Goal: Information Seeking & Learning: Stay updated

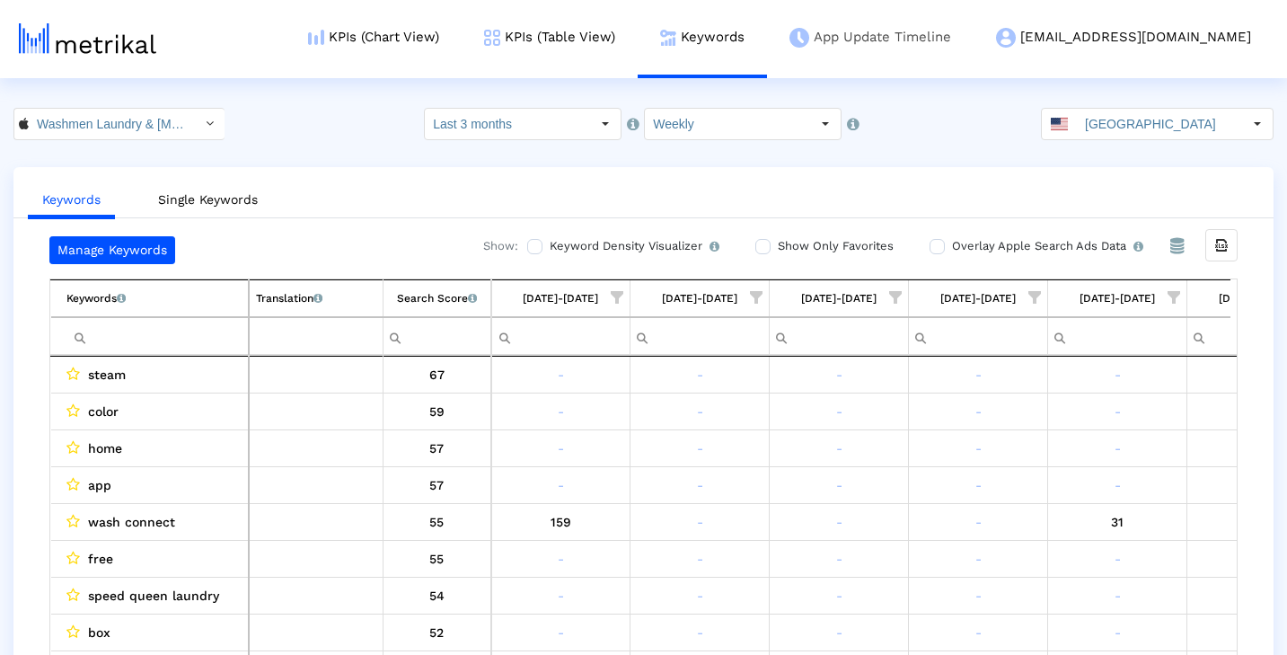
scroll to position [0, 930]
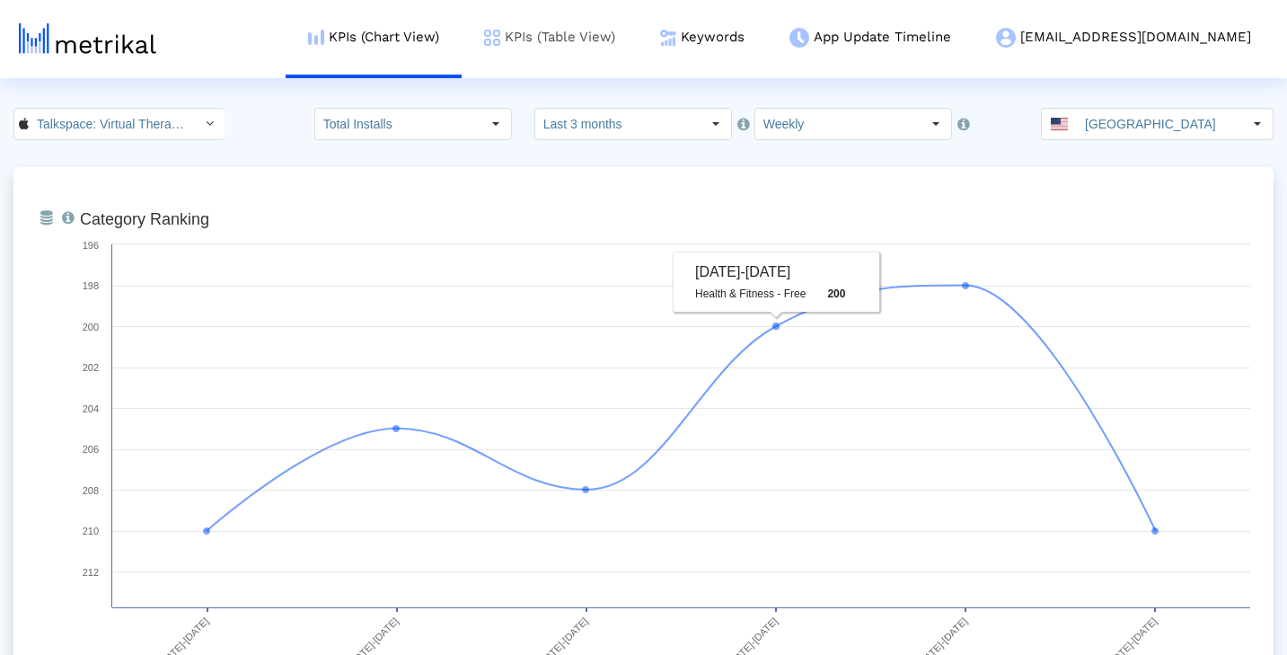
click at [638, 38] on link "KPIs (Table View)" at bounding box center [550, 37] width 176 height 75
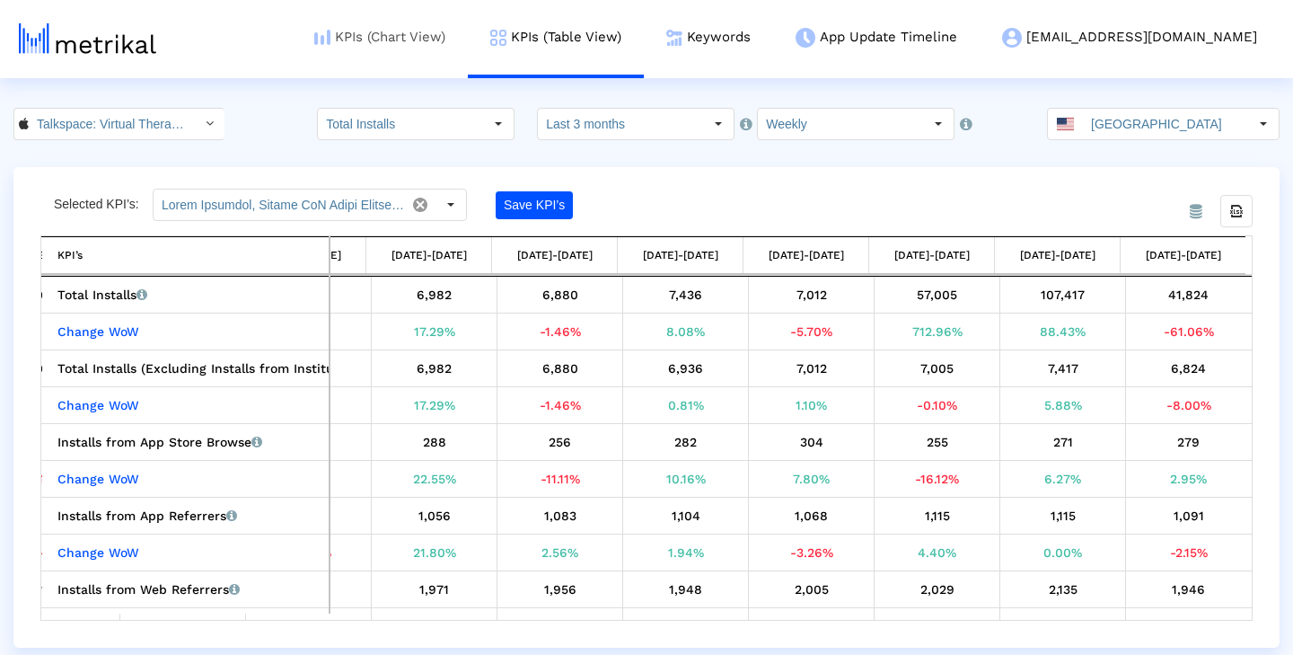
click at [468, 35] on link "KPIs (Chart View)" at bounding box center [380, 37] width 176 height 75
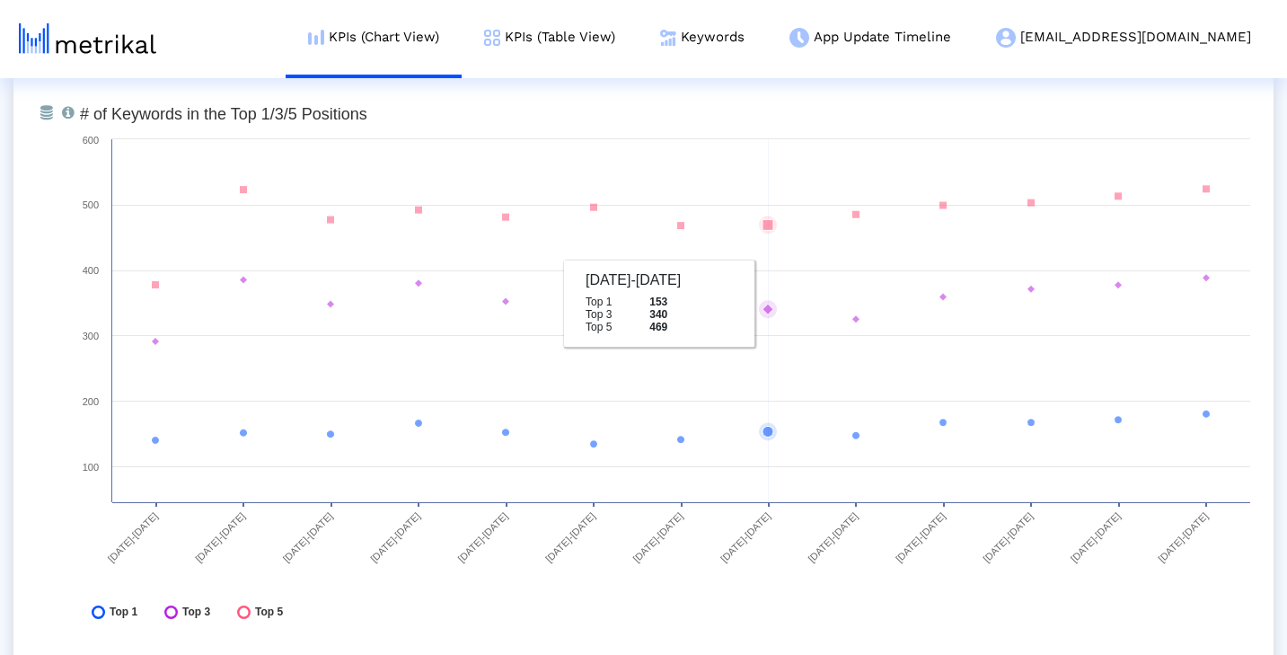
scroll to position [6636, 0]
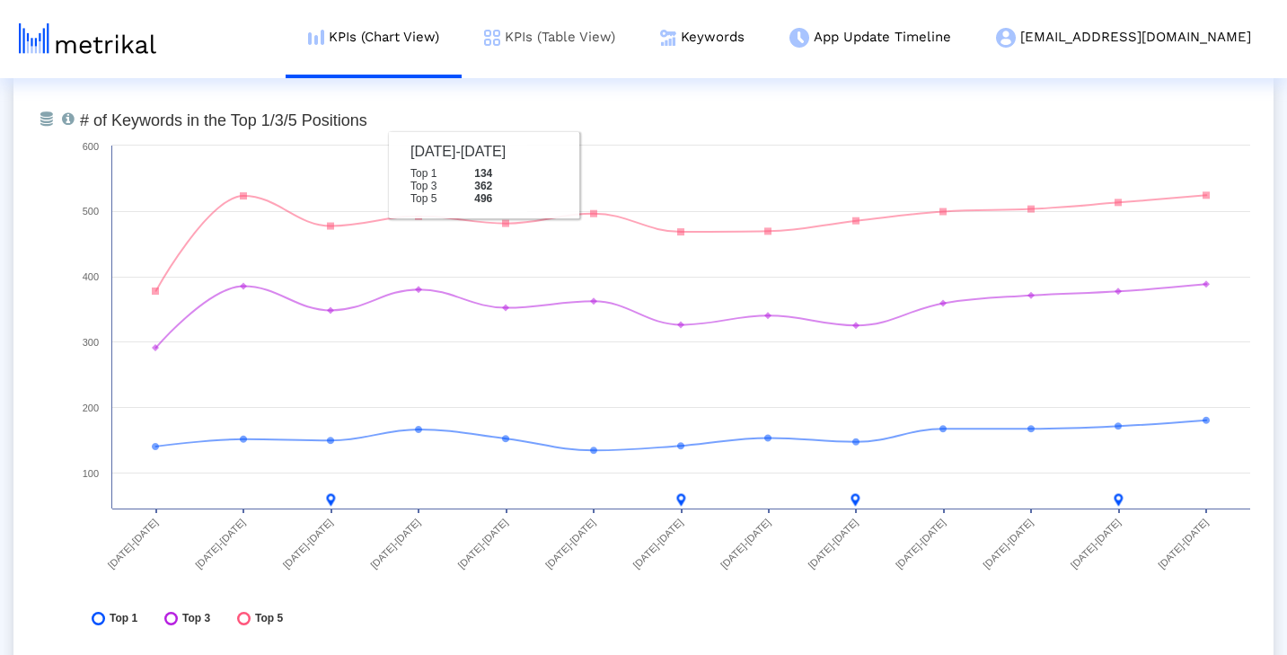
click at [638, 40] on link "KPIs (Table View)" at bounding box center [550, 37] width 176 height 75
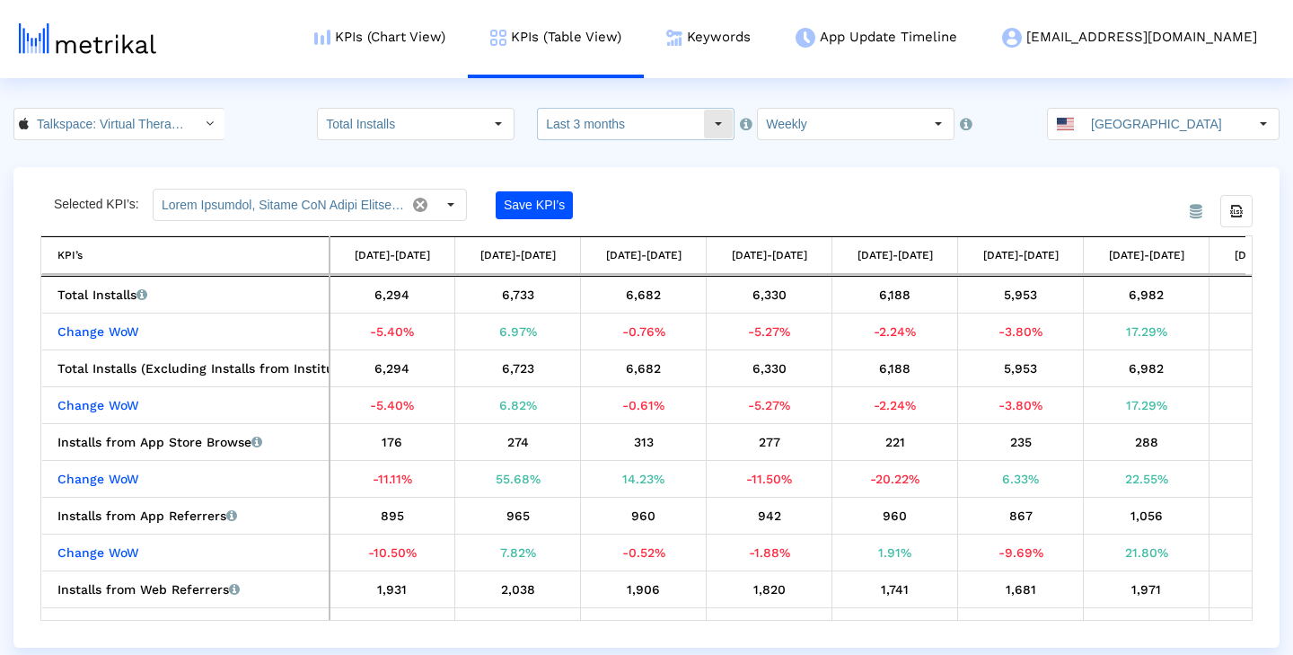
click at [709, 126] on div "Select" at bounding box center [718, 124] width 29 height 29
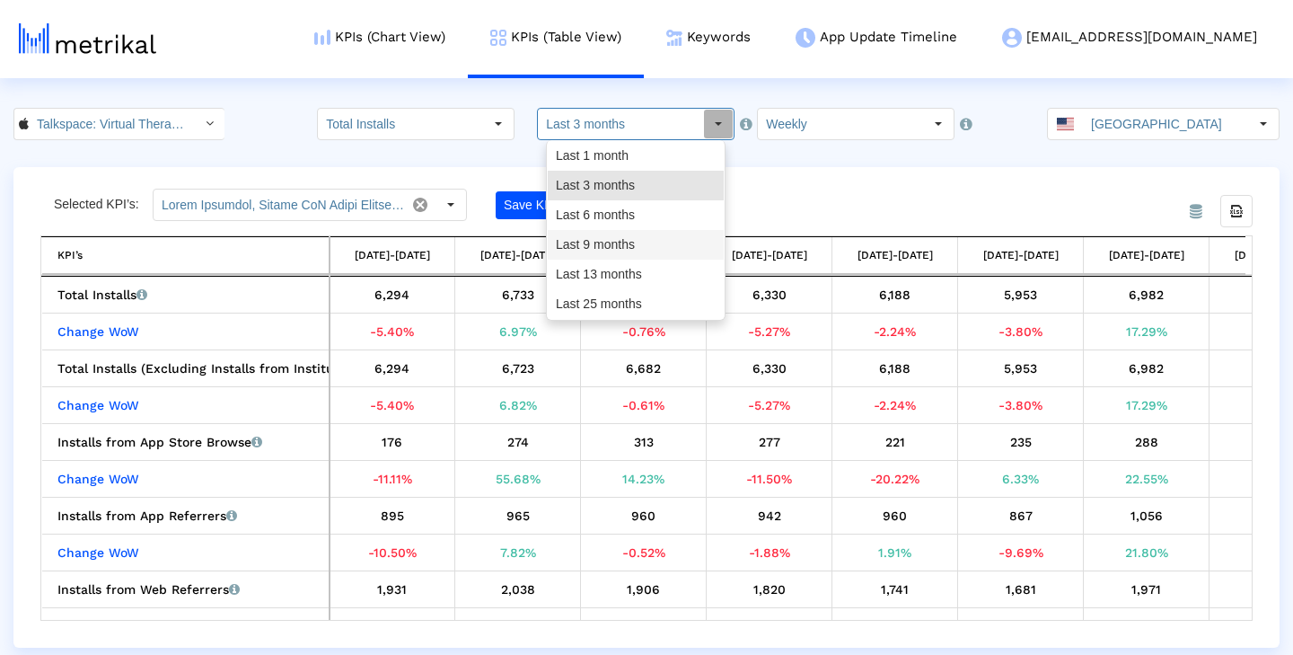
click at [658, 241] on div "Last 9 months" at bounding box center [636, 245] width 176 height 30
type input "Last 9 months"
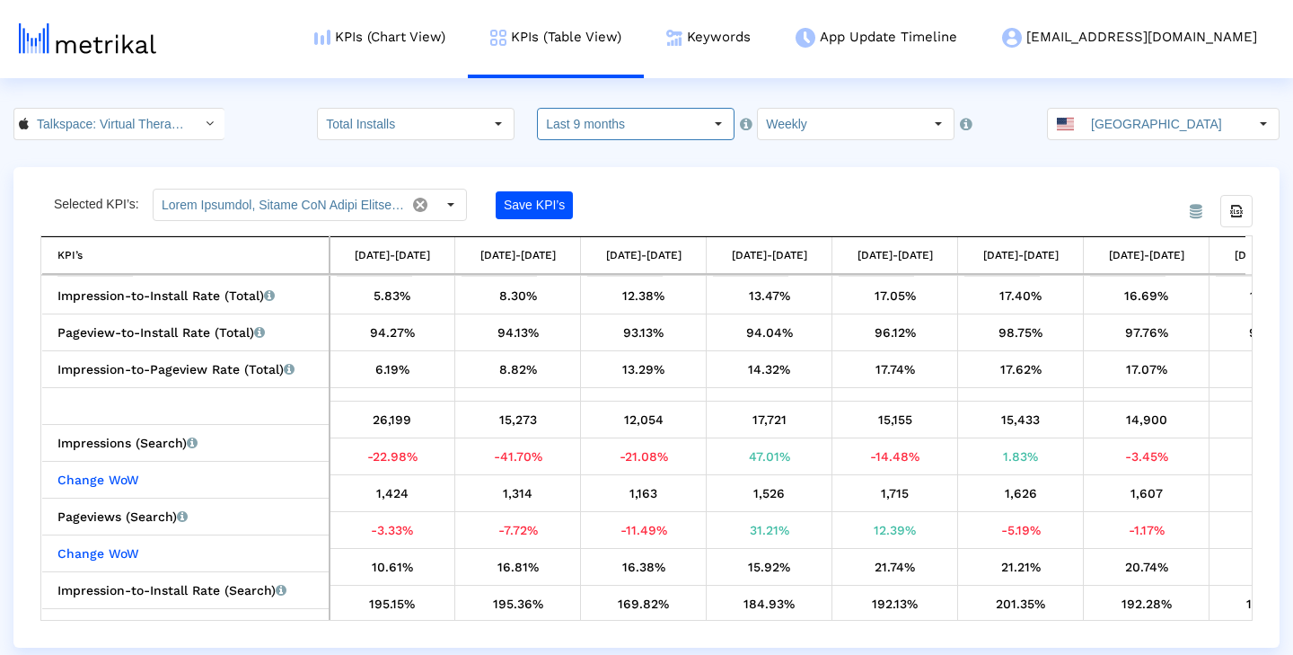
scroll to position [1720, 0]
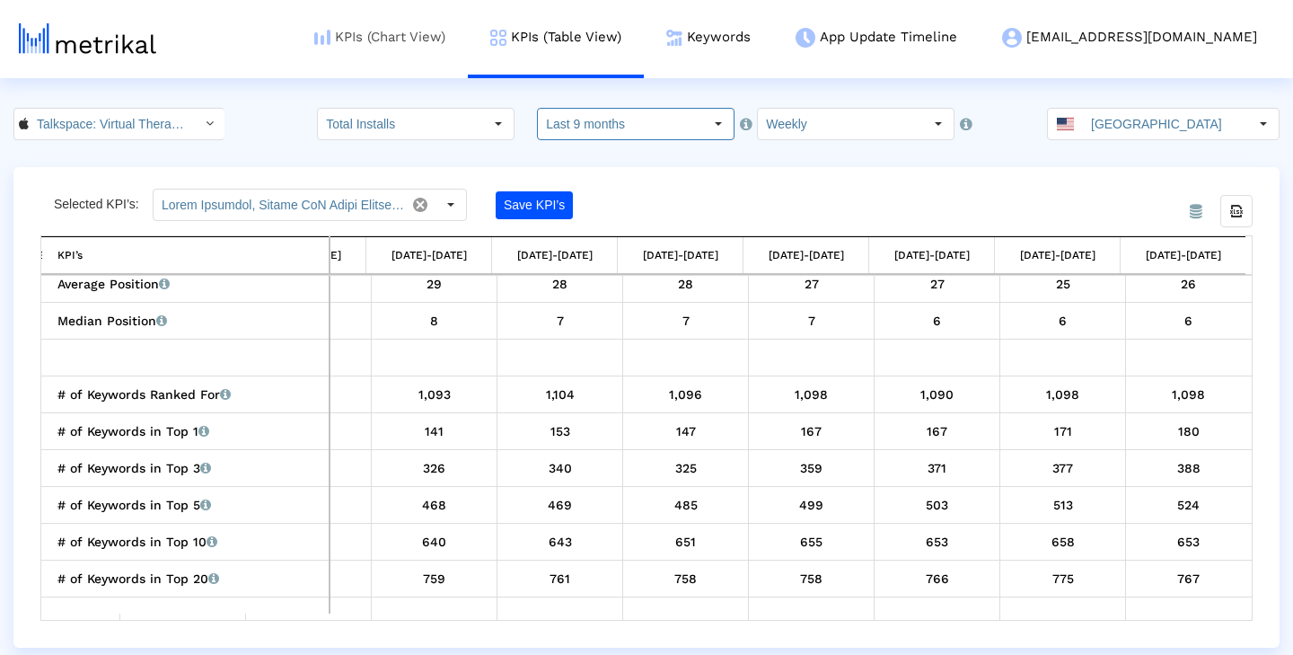
click at [468, 48] on link "KPIs (Chart View)" at bounding box center [380, 37] width 176 height 75
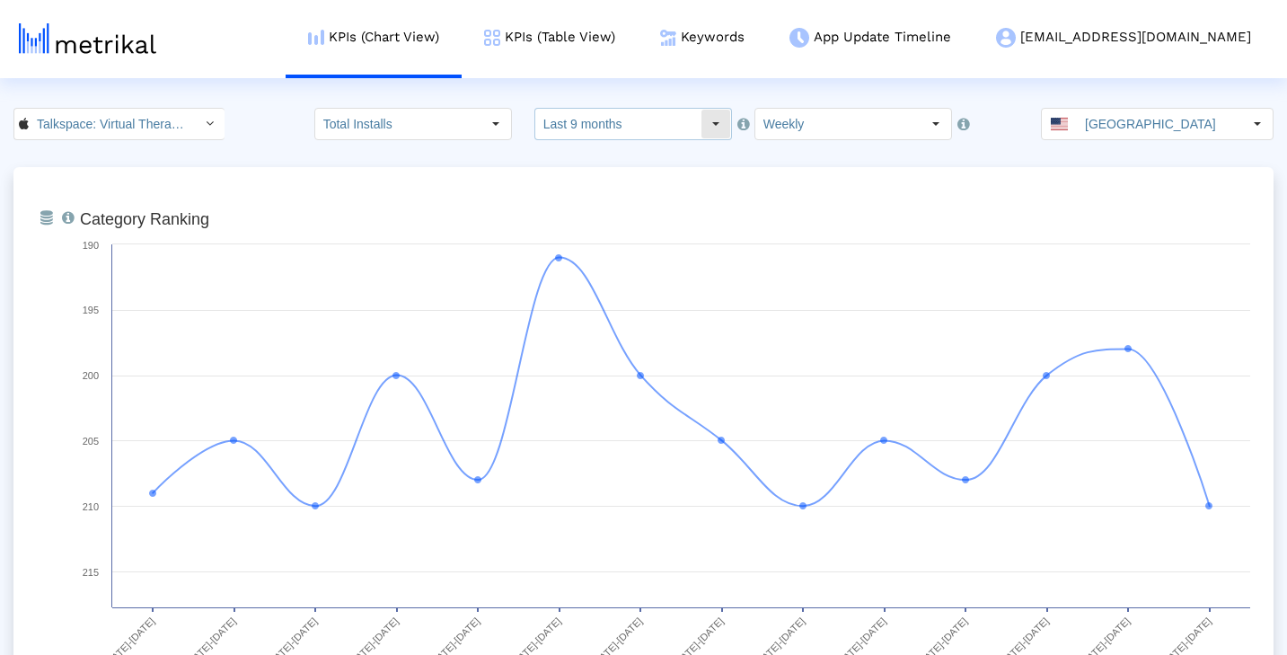
click at [705, 132] on div "Select" at bounding box center [715, 124] width 29 height 29
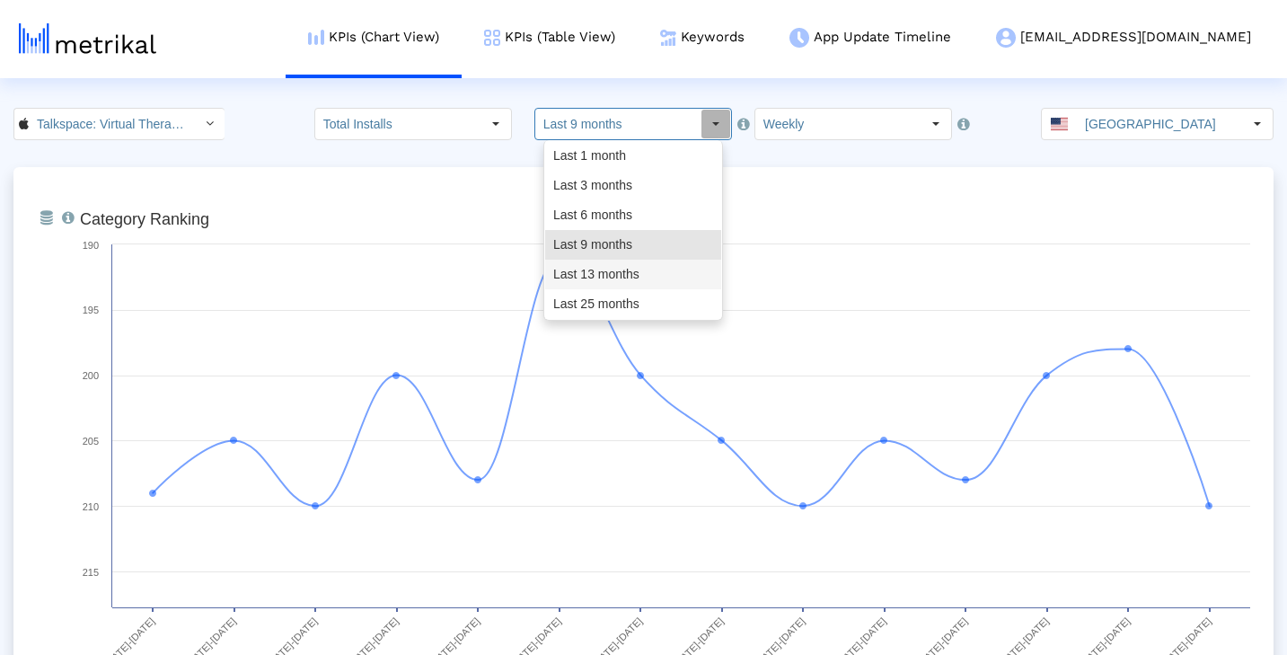
click at [657, 273] on div "Last 13 months" at bounding box center [633, 275] width 176 height 30
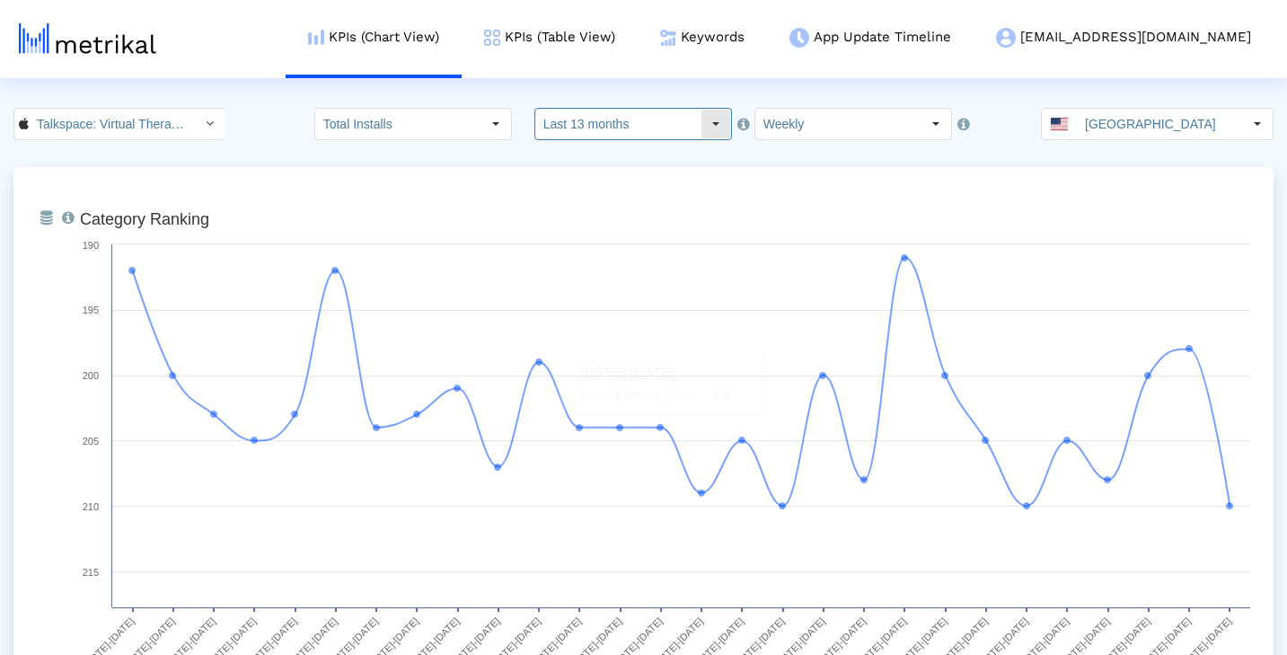
click at [704, 119] on div "Select" at bounding box center [715, 124] width 29 height 29
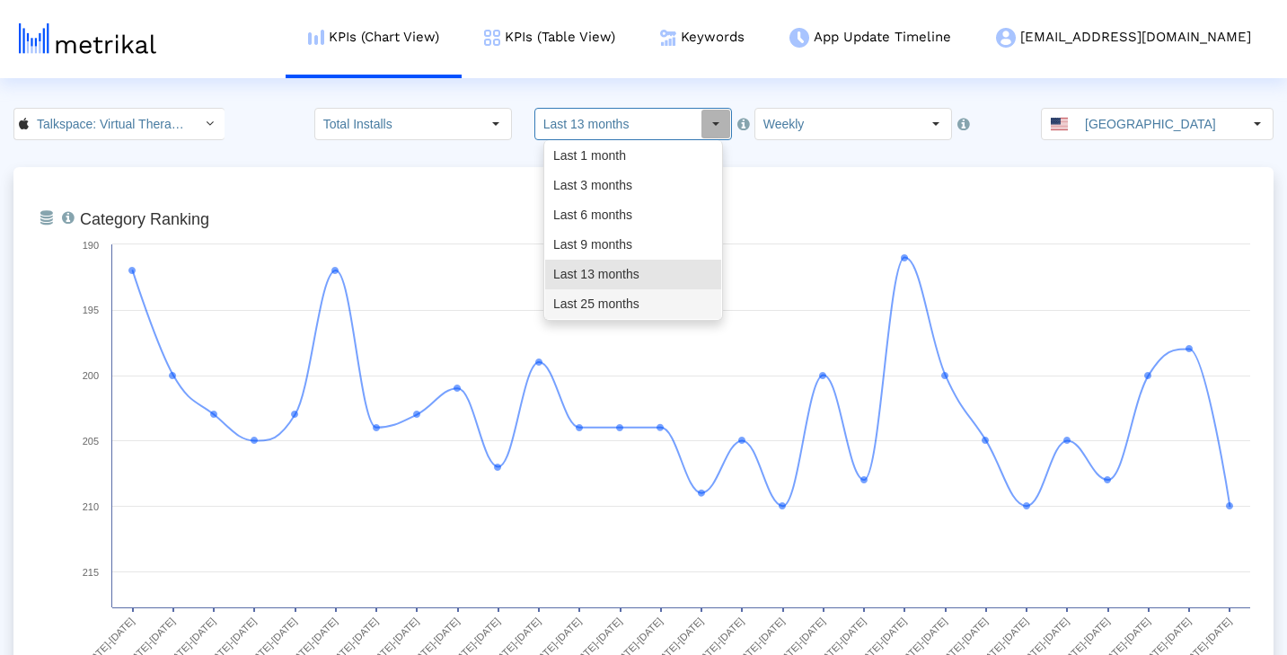
click at [655, 305] on div "Last 25 months" at bounding box center [633, 304] width 176 height 30
type input "Last 25 months"
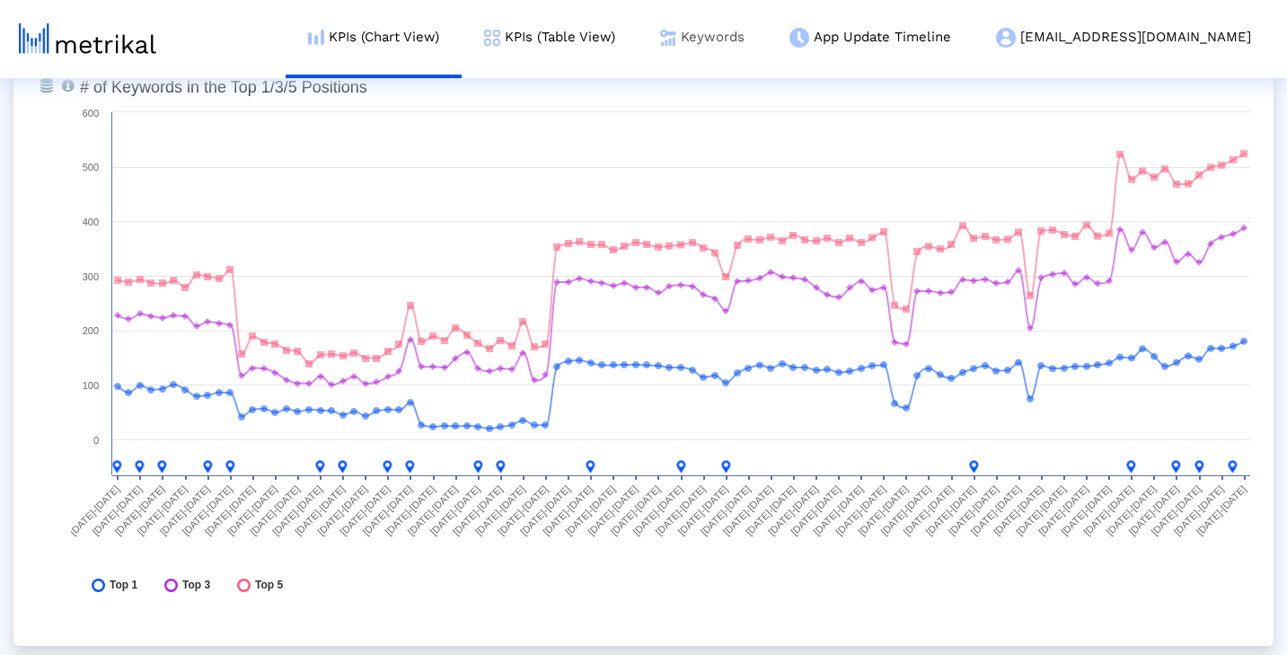
click at [767, 34] on link "Keywords" at bounding box center [702, 37] width 129 height 75
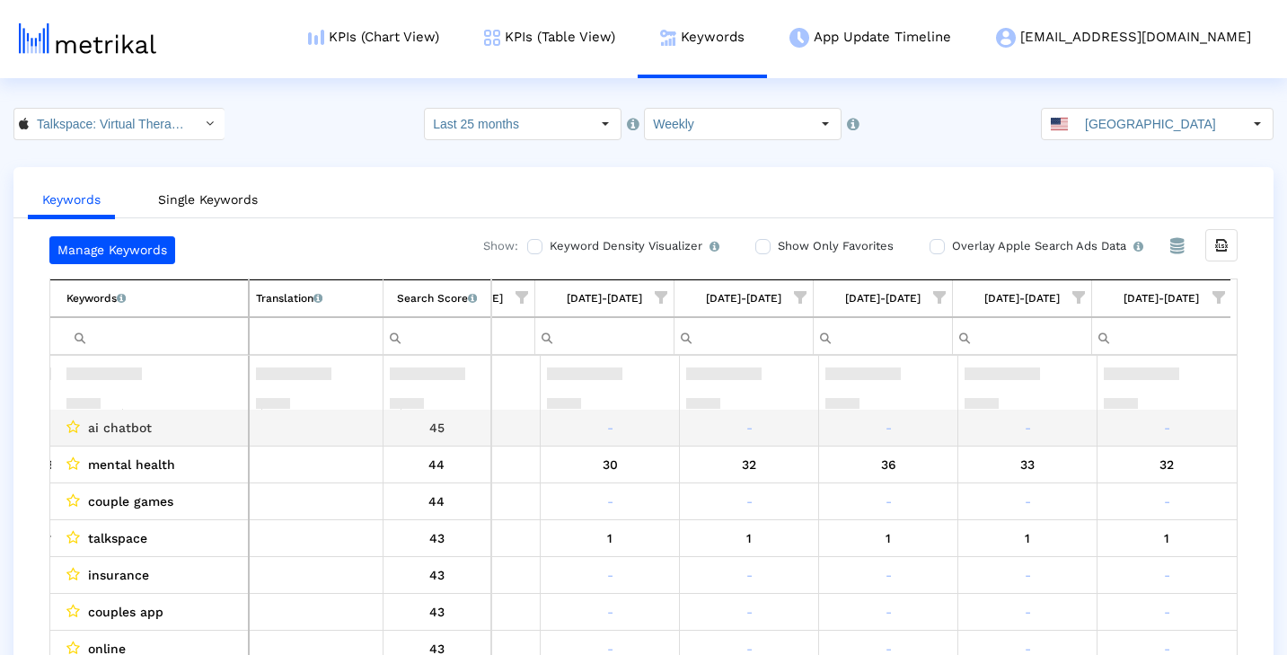
scroll to position [609, 0]
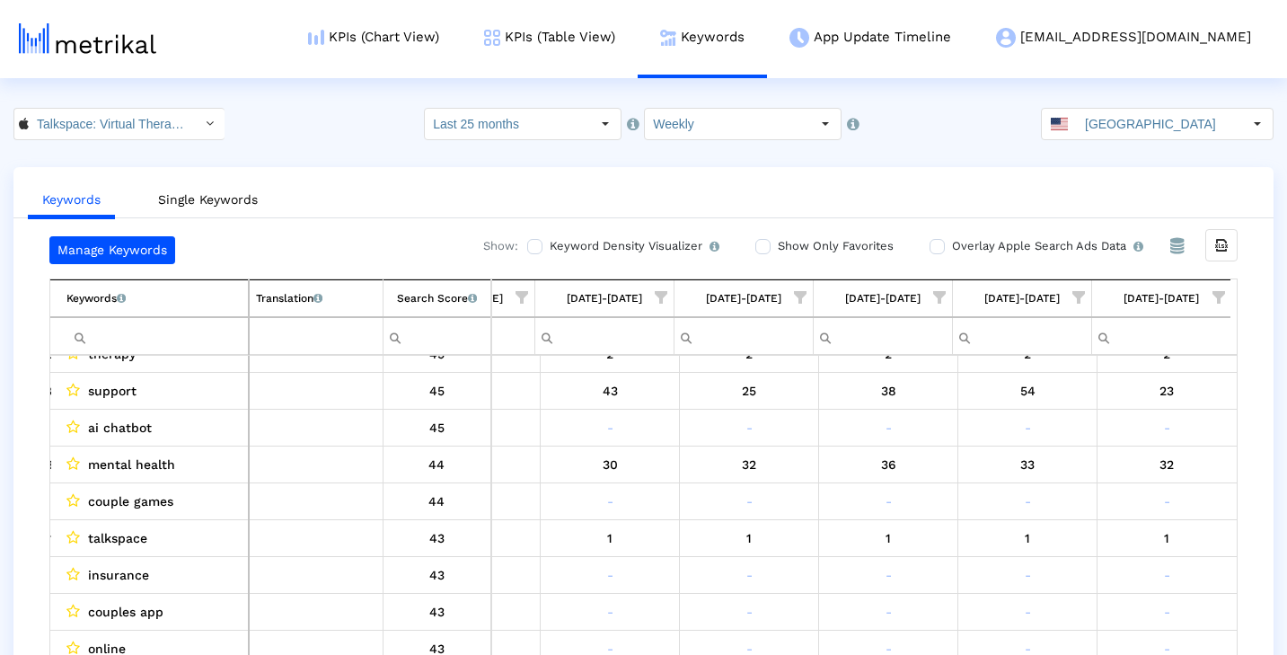
click at [1219, 296] on span "Show filter options for column '08/17/25-08/23/25'" at bounding box center [1218, 297] width 13 height 13
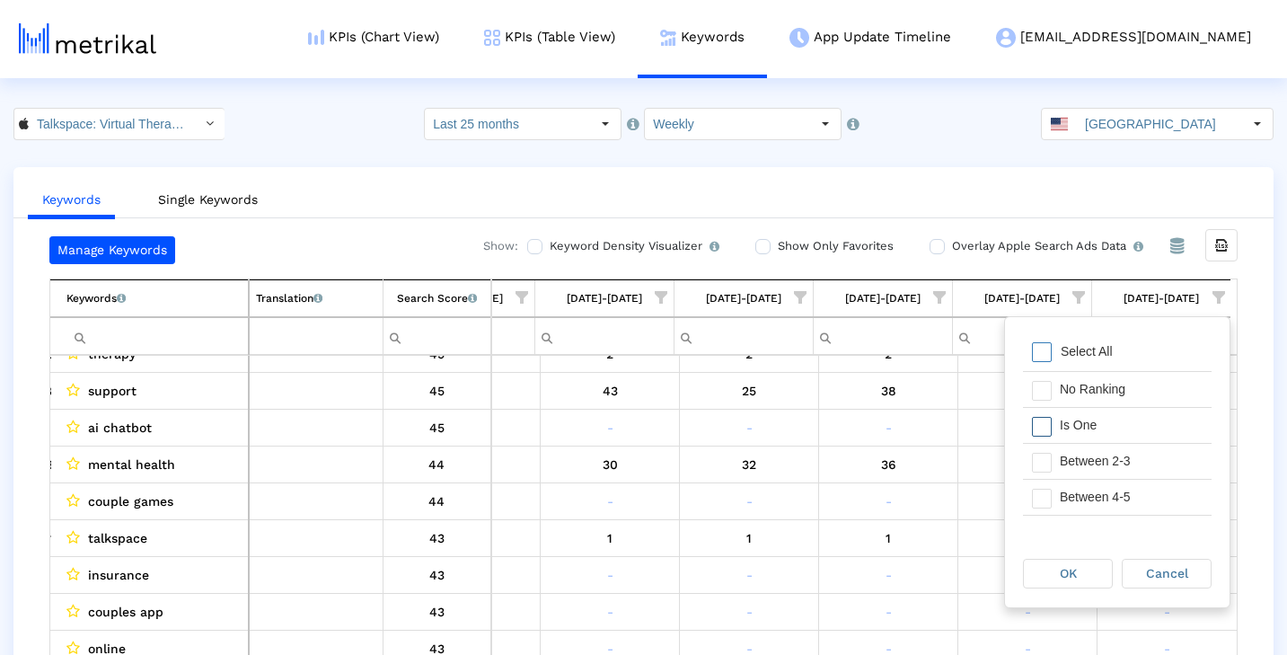
click at [1126, 418] on div "Is One" at bounding box center [1131, 425] width 161 height 35
click at [1149, 462] on div "Between 2-3" at bounding box center [1131, 461] width 161 height 35
click at [1088, 569] on div "OK" at bounding box center [1068, 573] width 88 height 28
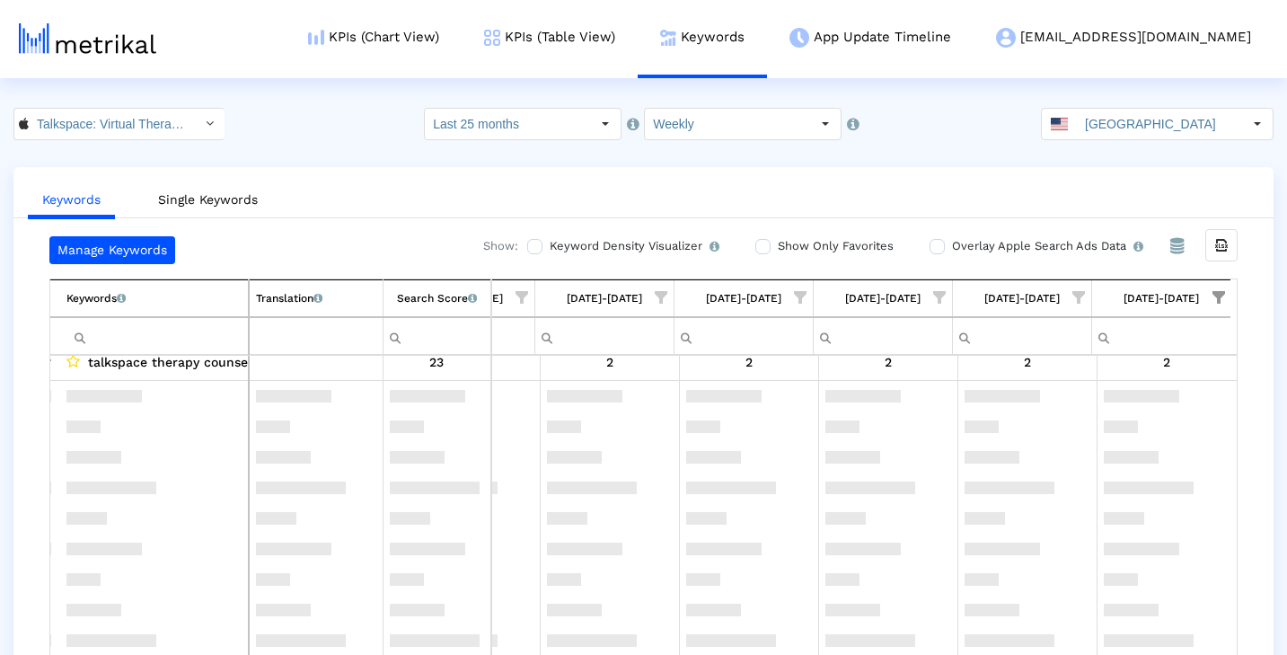
scroll to position [403, 13318]
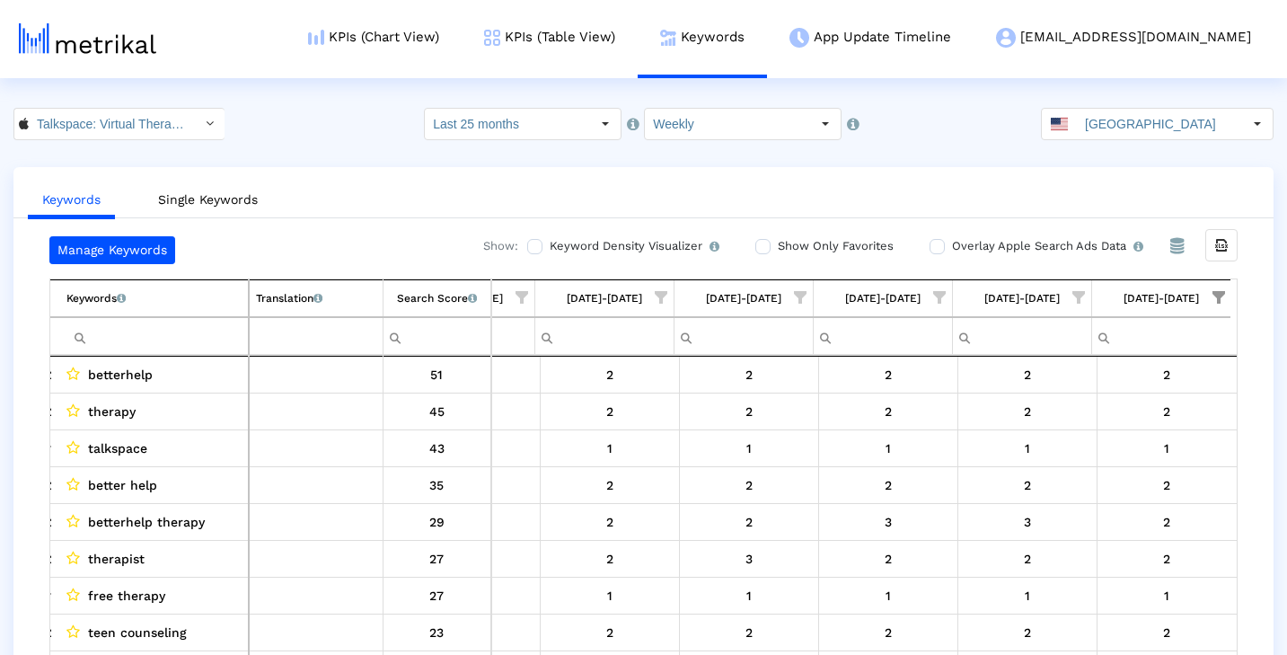
click at [1077, 293] on span "Show filter options for column '08/10/25-08/16/25'" at bounding box center [1078, 297] width 13 height 13
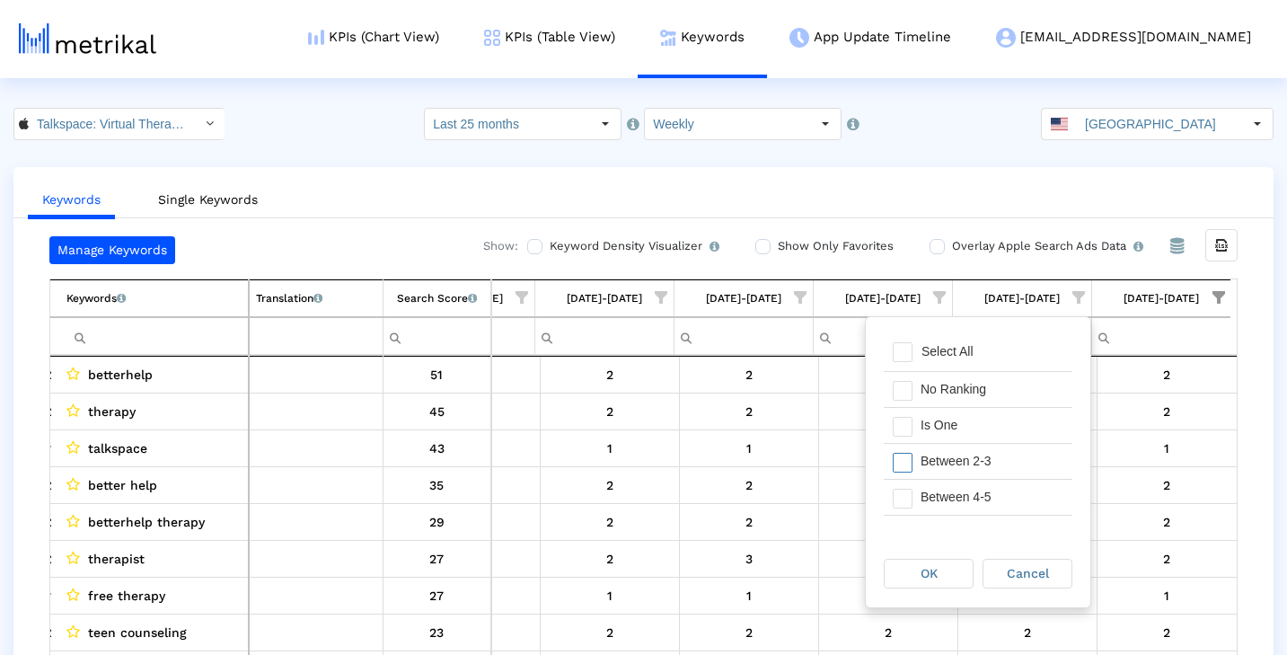
click at [1012, 458] on div "Between 2-3" at bounding box center [991, 461] width 161 height 35
click at [1002, 497] on div "Between 4-5" at bounding box center [991, 497] width 161 height 35
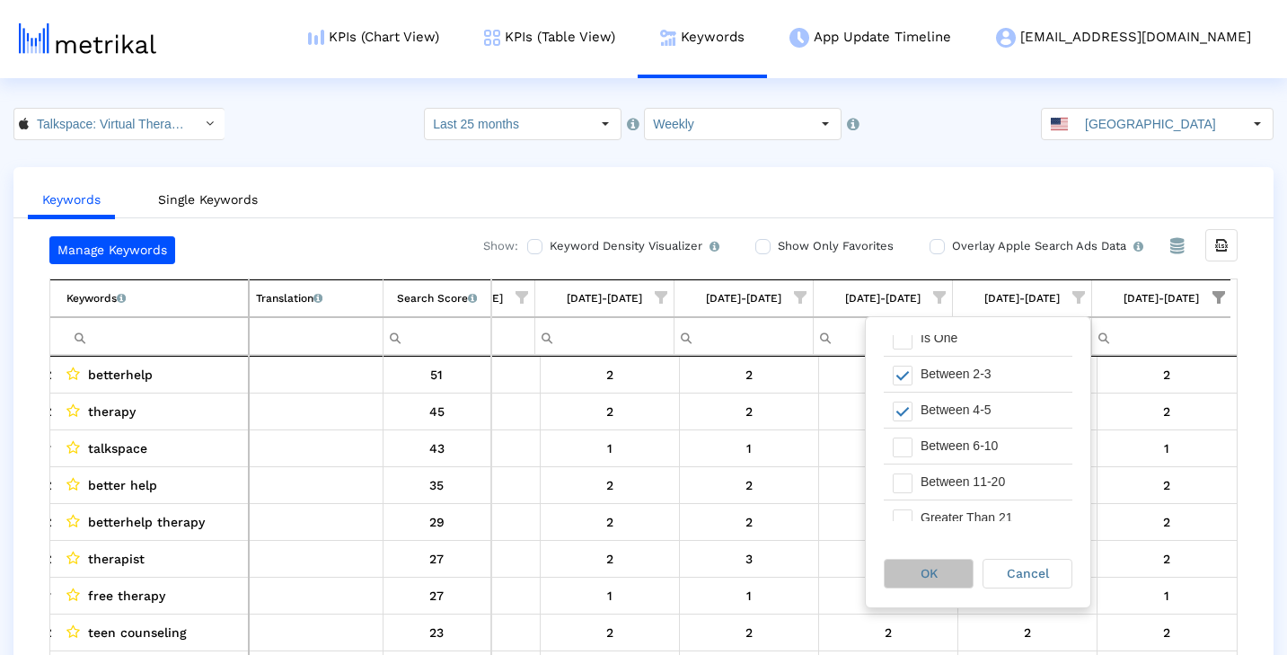
click at [939, 572] on div "OK" at bounding box center [929, 573] width 88 height 28
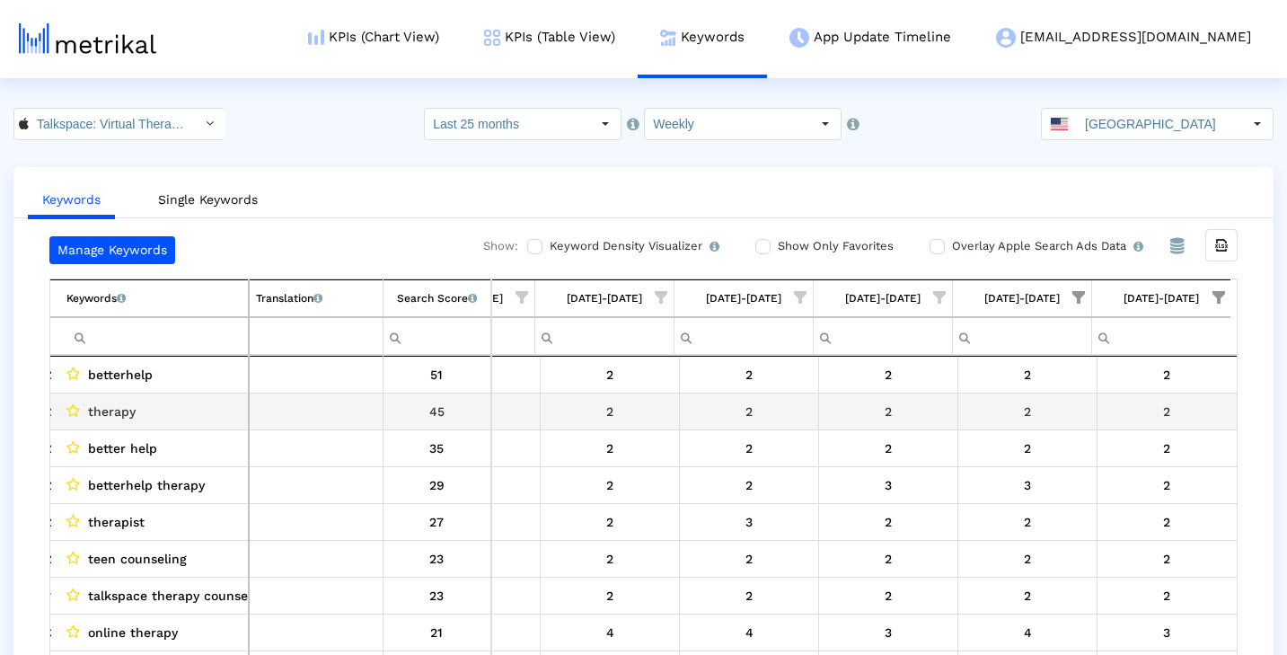
scroll to position [0, 13318]
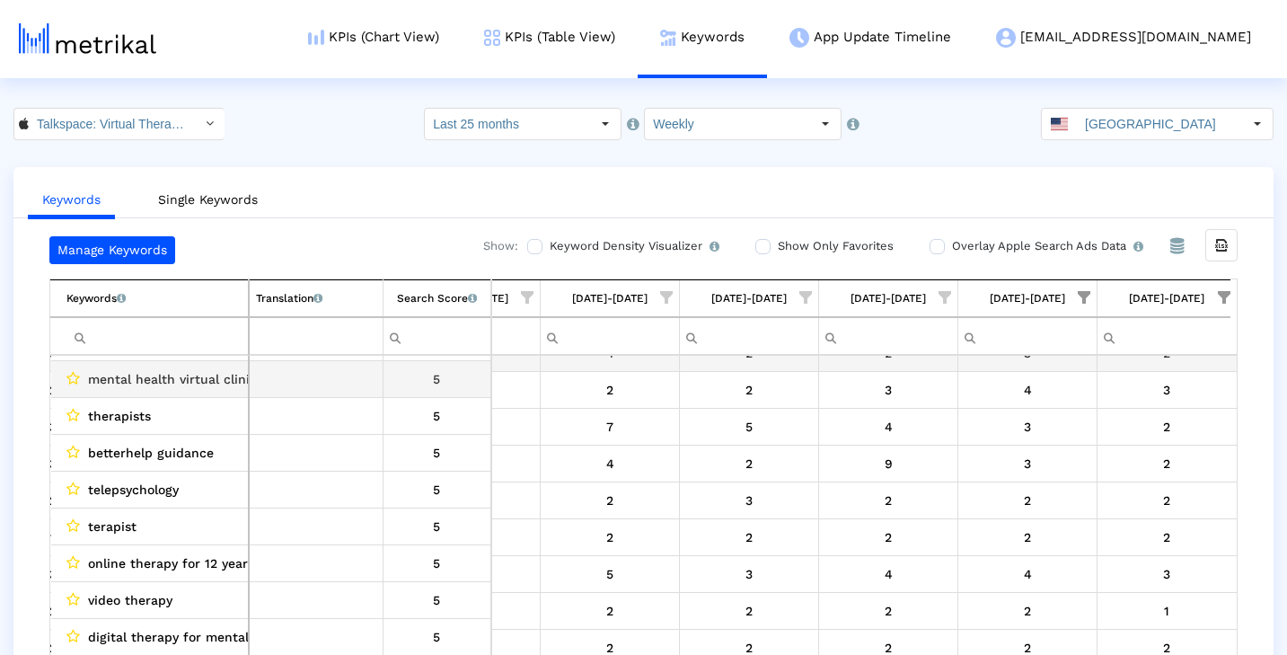
scroll to position [610, 0]
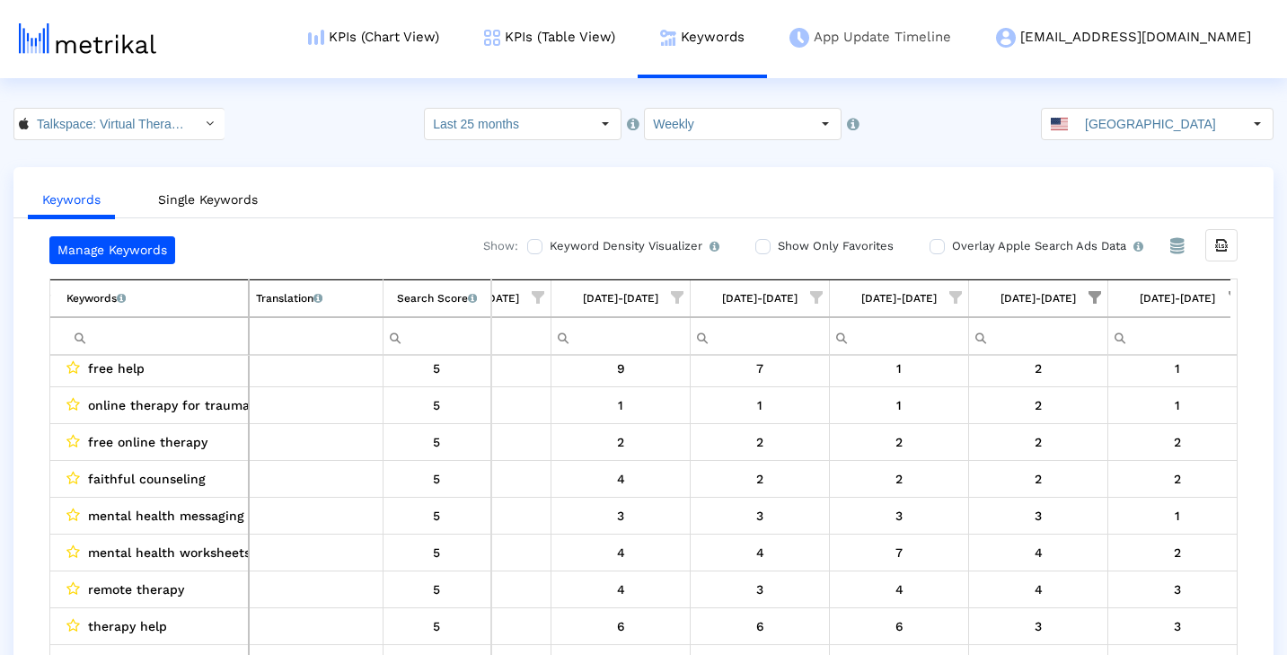
click at [953, 37] on link "App Update Timeline" at bounding box center [870, 37] width 207 height 75
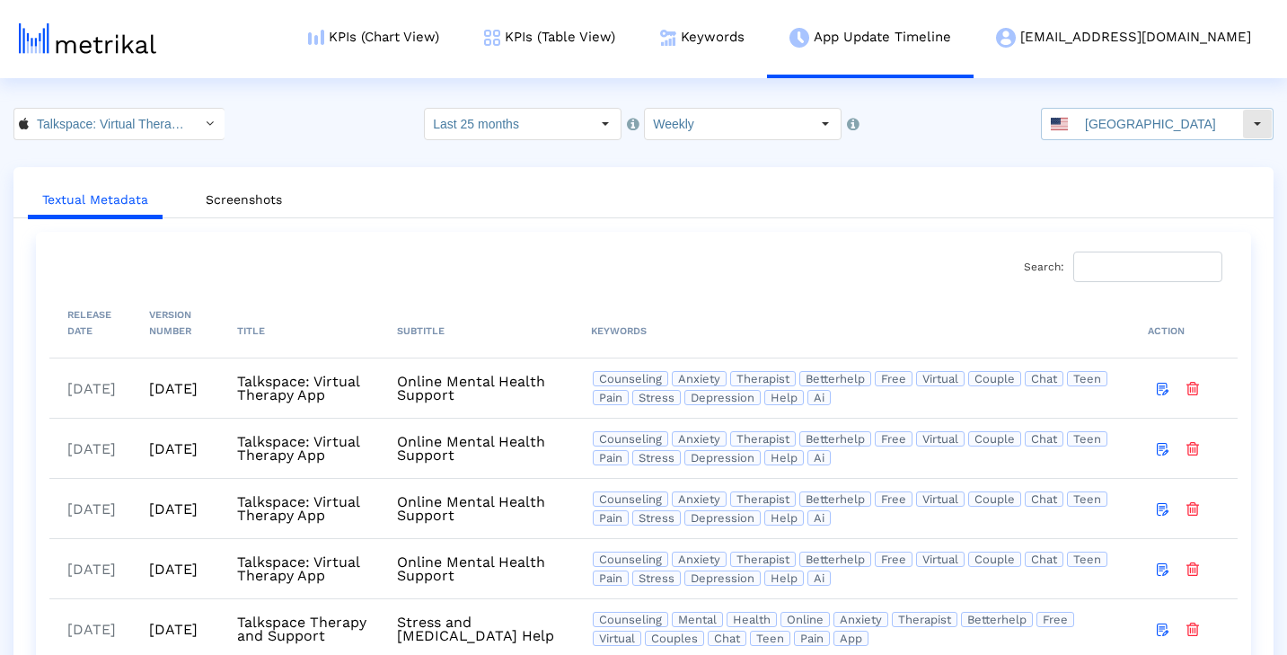
click at [1220, 129] on input "[GEOGRAPHIC_DATA]" at bounding box center [1159, 124] width 165 height 31
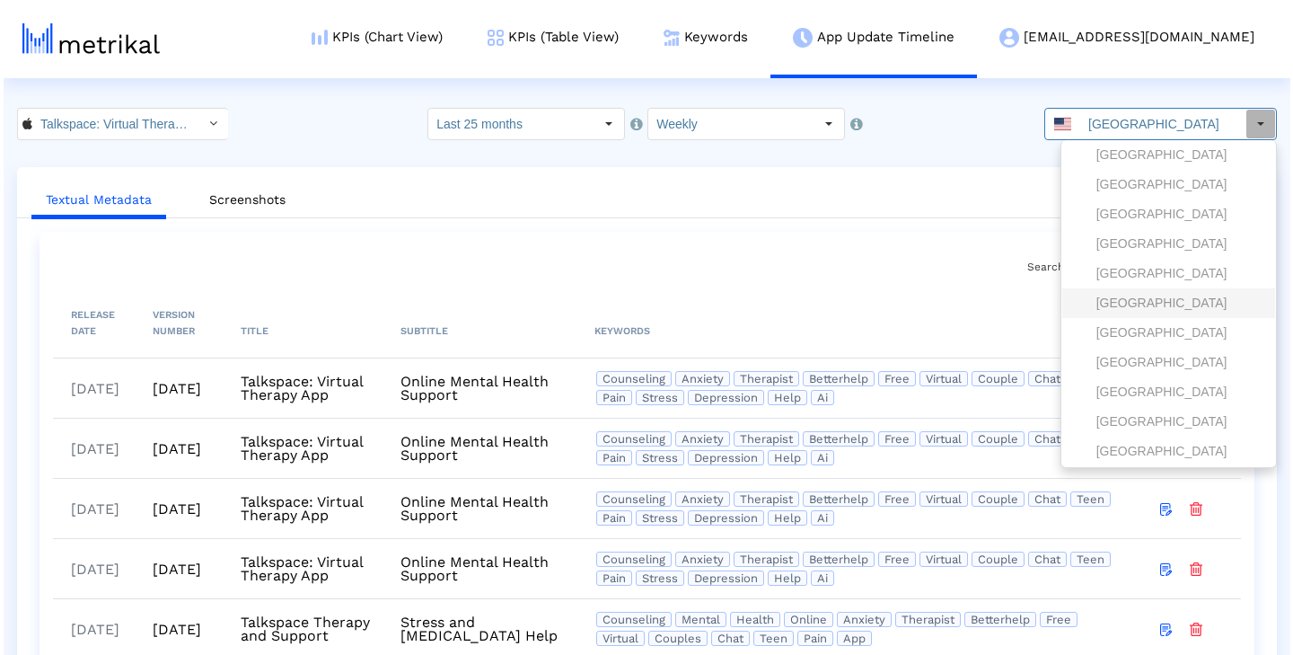
scroll to position [2075, 0]
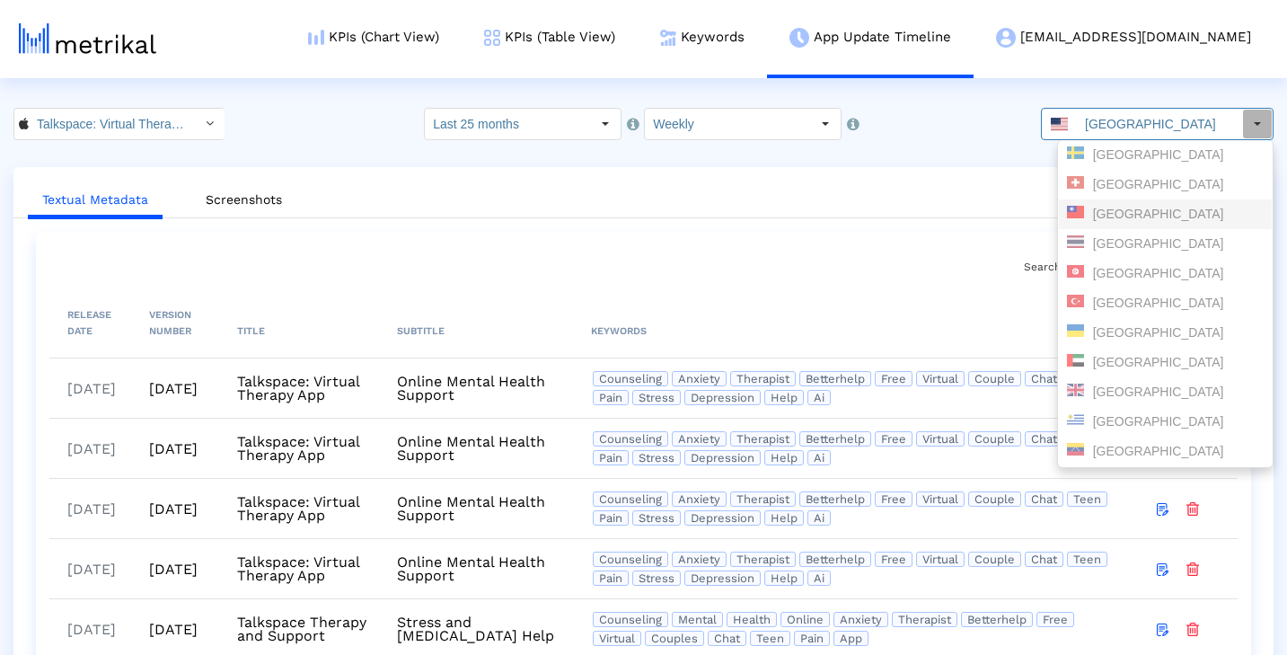
click at [1148, 201] on div "Taiwan" at bounding box center [1165, 214] width 213 height 30
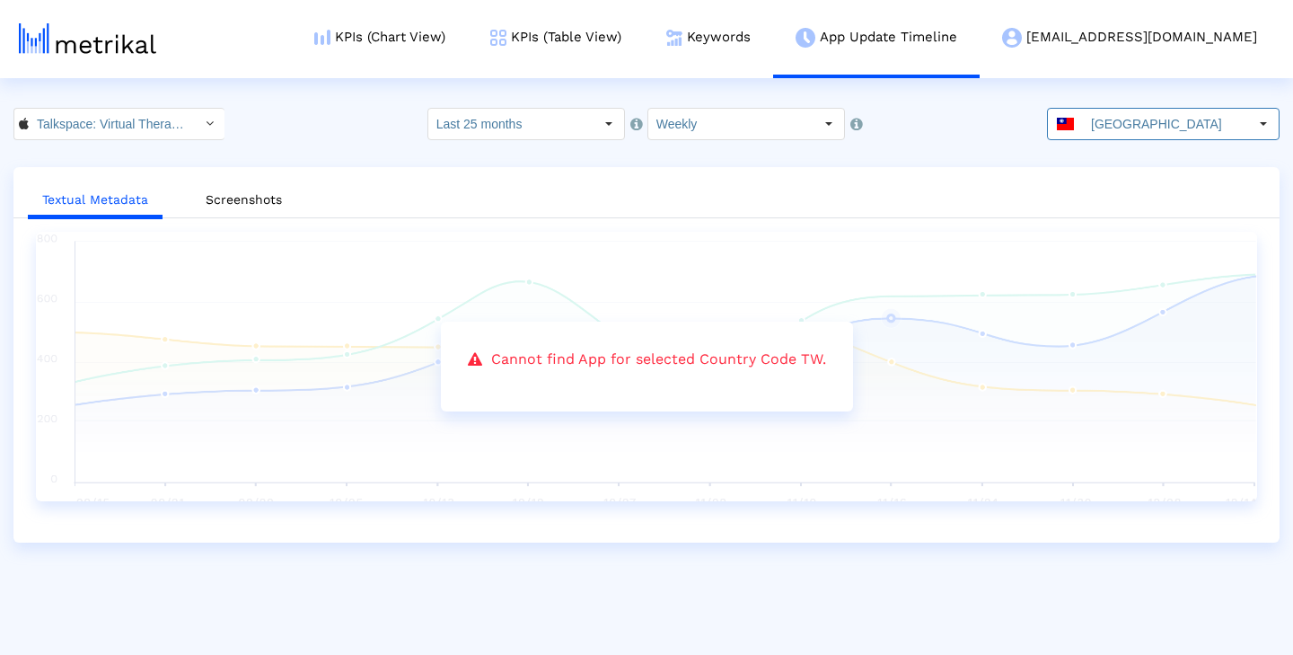
click at [1054, 152] on crea-index "Talkspace: Virtual Therapy App < 661829386 > Select how far back from today you…" at bounding box center [646, 325] width 1293 height 435
click at [1261, 124] on div "Select" at bounding box center [1263, 124] width 29 height 29
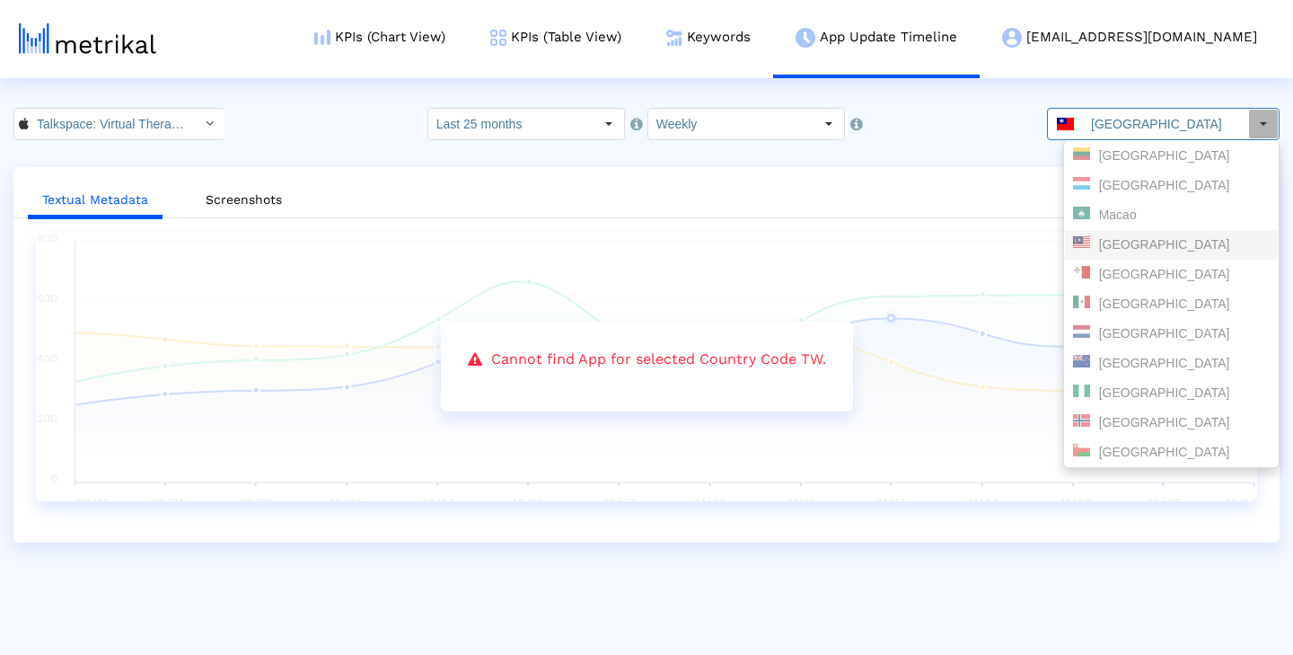
scroll to position [1246, 0]
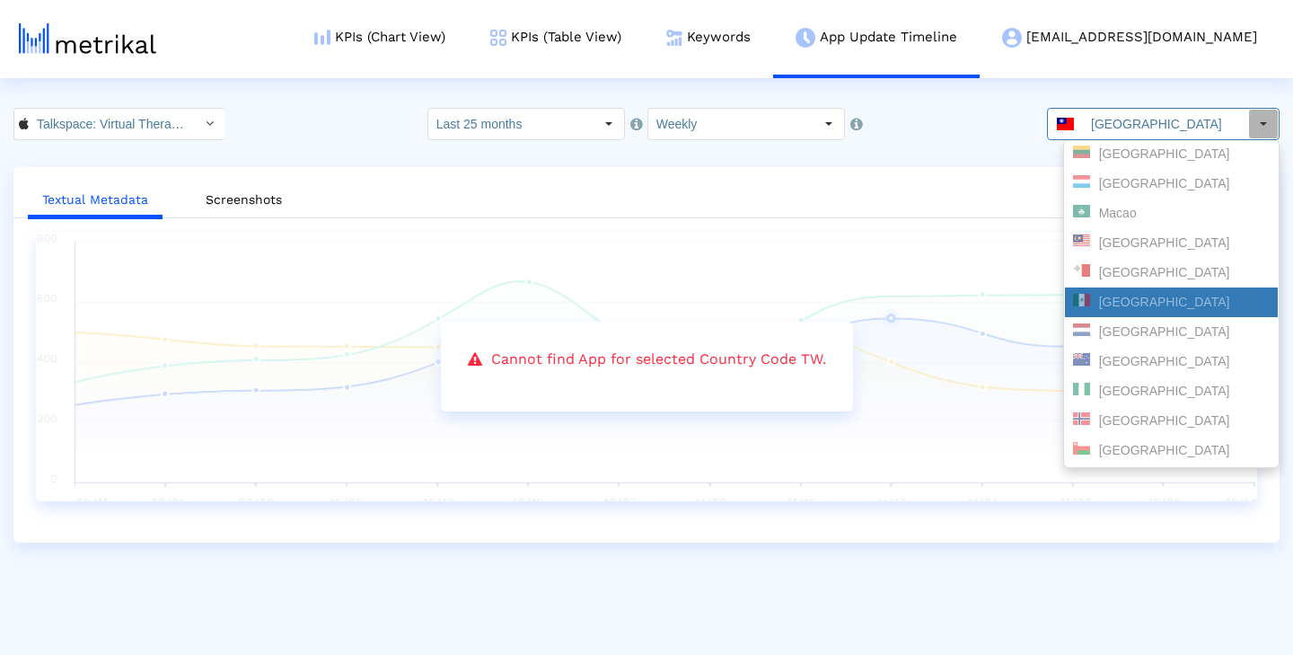
click at [1167, 309] on div "Mexico" at bounding box center [1171, 302] width 197 height 17
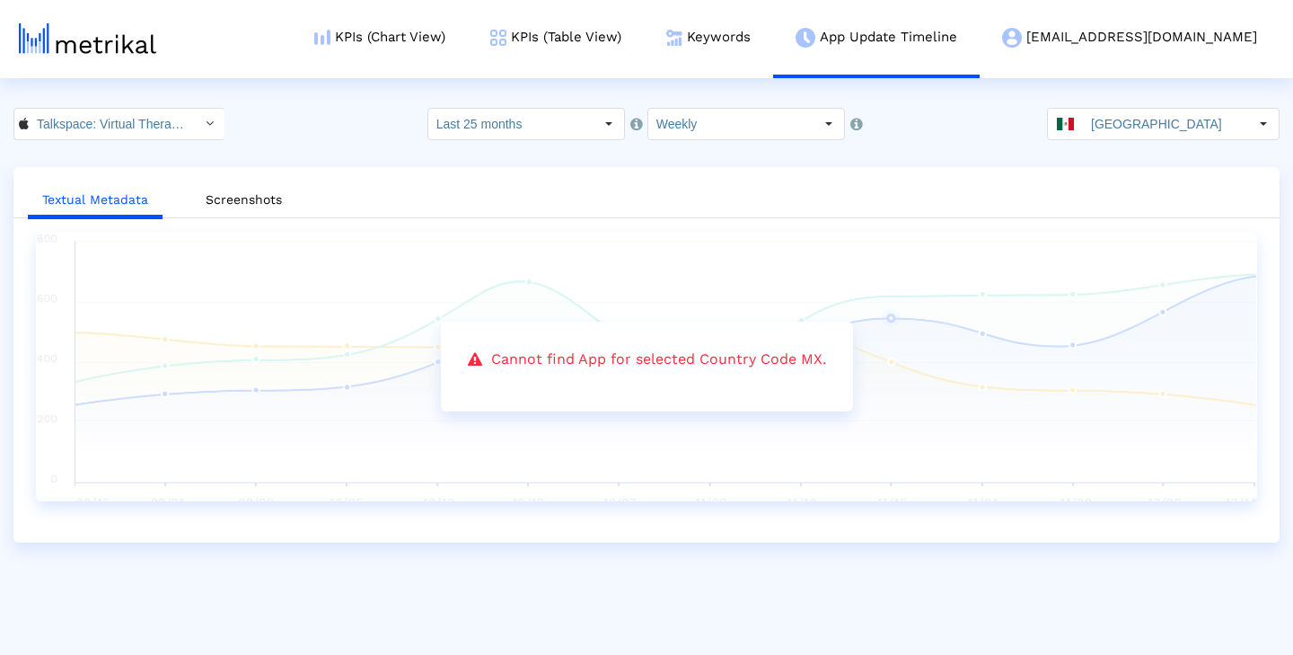
click at [1208, 178] on ul "Textual Metadata Screenshots" at bounding box center [646, 197] width 1266 height 42
click at [1262, 124] on div "Select" at bounding box center [1263, 124] width 29 height 29
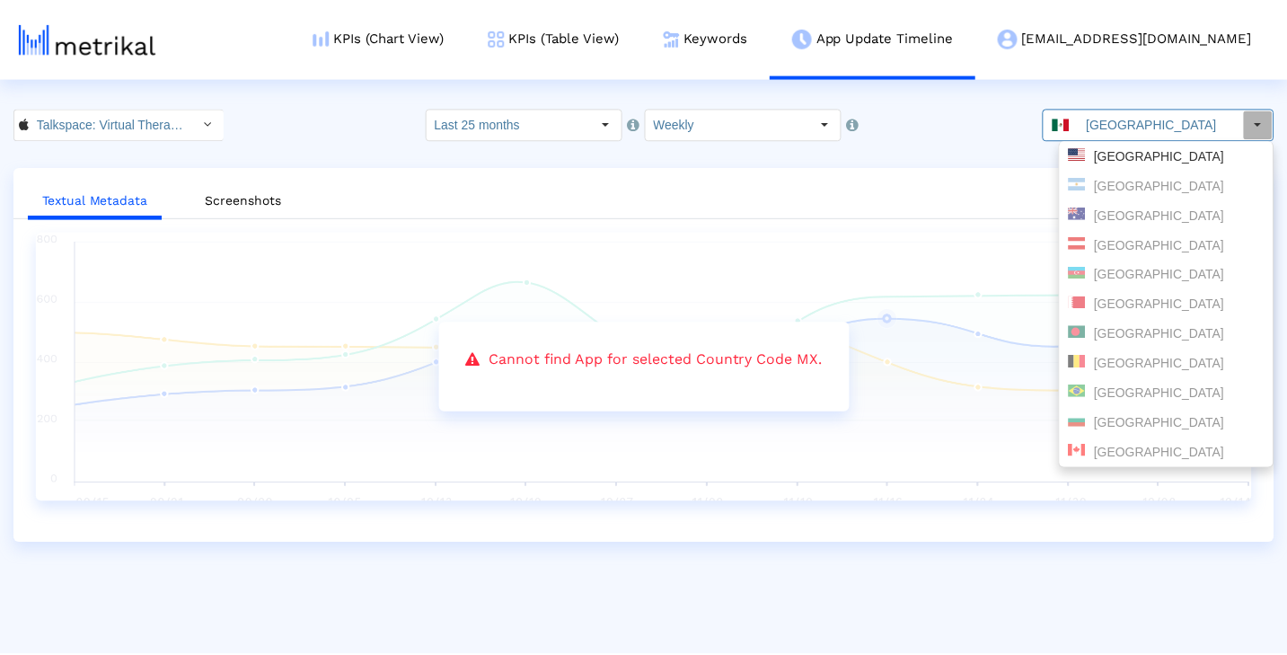
scroll to position [0, 0]
click at [1173, 155] on div "[GEOGRAPHIC_DATA]" at bounding box center [1171, 155] width 197 height 17
